Goal: Navigation & Orientation: Find specific page/section

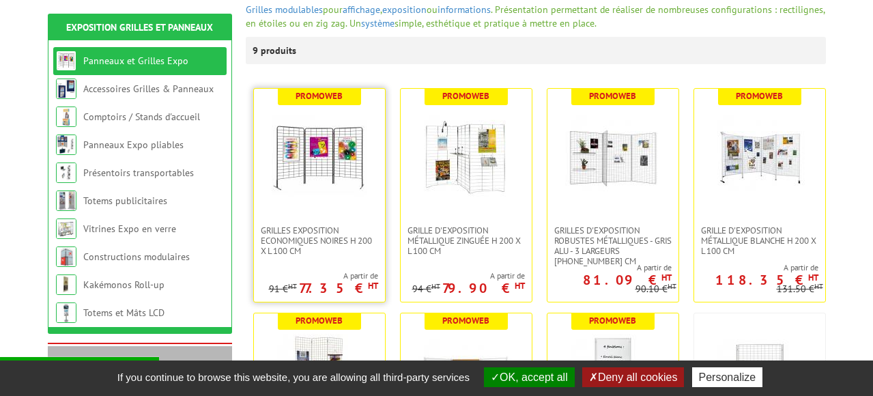
scroll to position [203, 0]
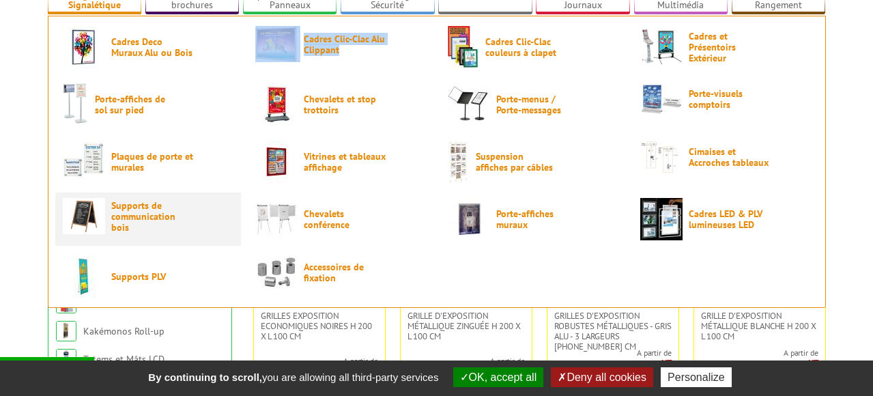
scroll to position [118, 0]
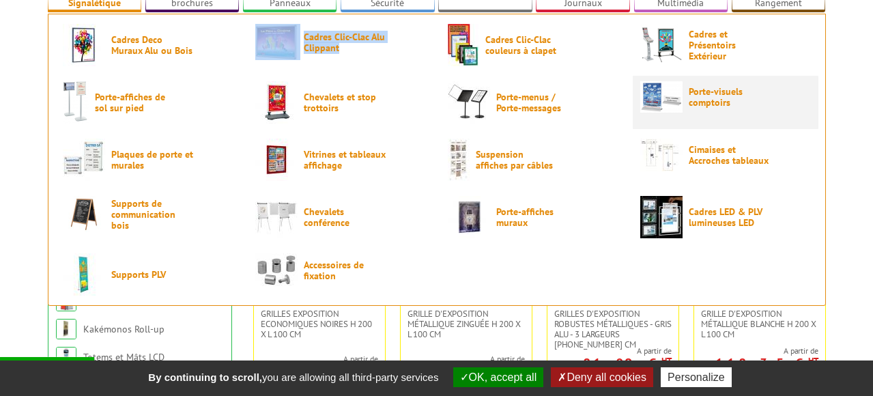
click at [718, 92] on span "Porte-visuels comptoirs" at bounding box center [729, 97] width 82 height 22
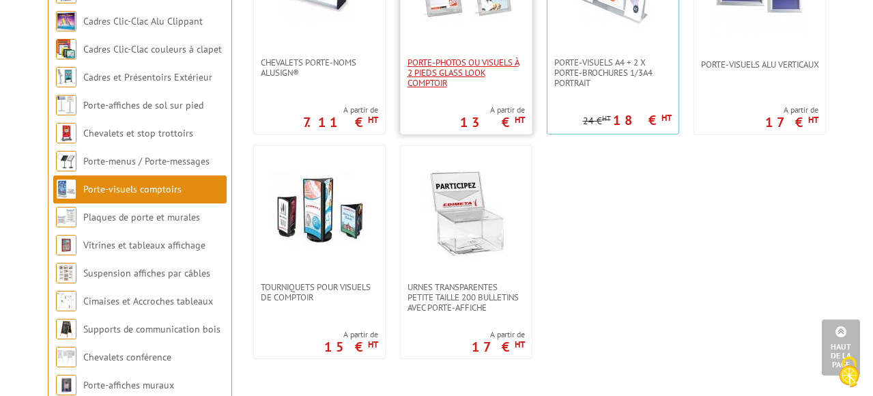
scroll to position [1271, 0]
